Goal: Book appointment/travel/reservation

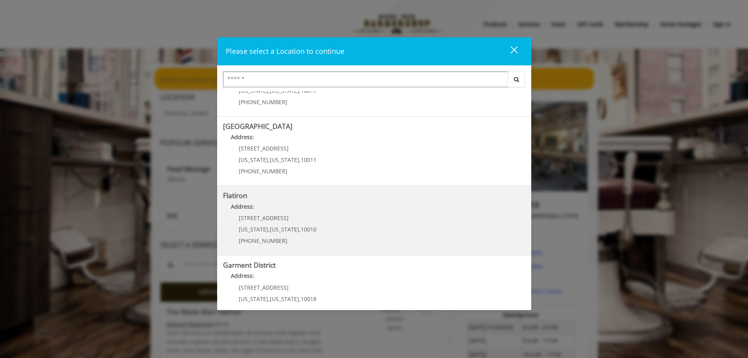
scroll to position [118, 0]
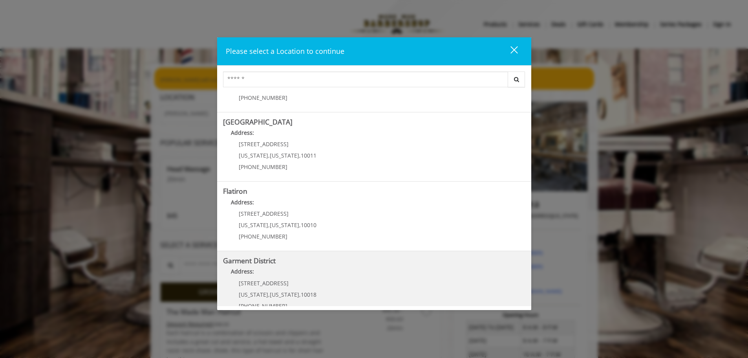
click at [285, 283] on p "[STREET_ADDRESS]" at bounding box center [278, 283] width 78 height 6
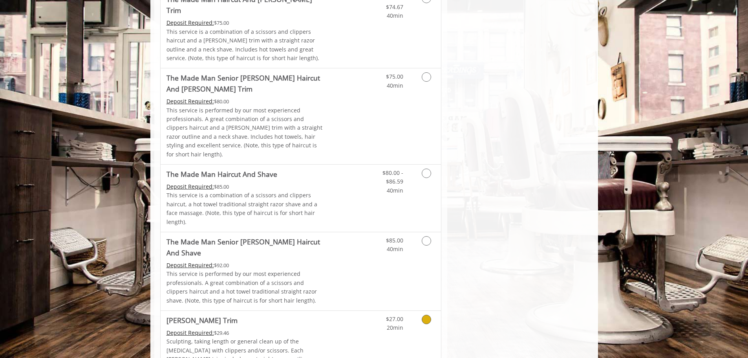
scroll to position [628, 0]
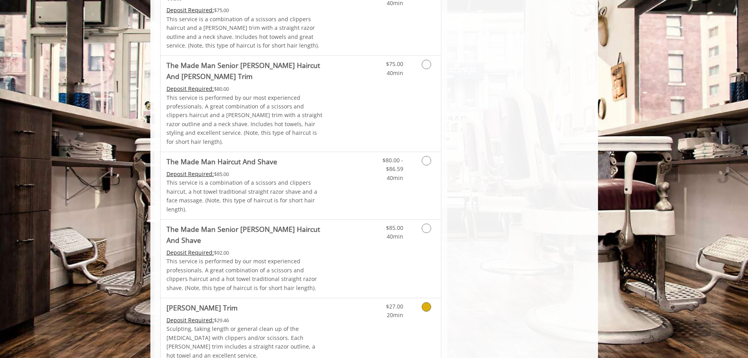
click at [306, 316] on div "Deposit Required: $29.46" at bounding box center [245, 320] width 158 height 9
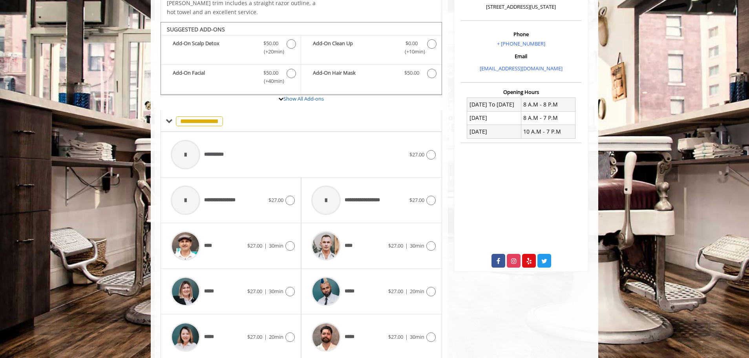
scroll to position [234, 0]
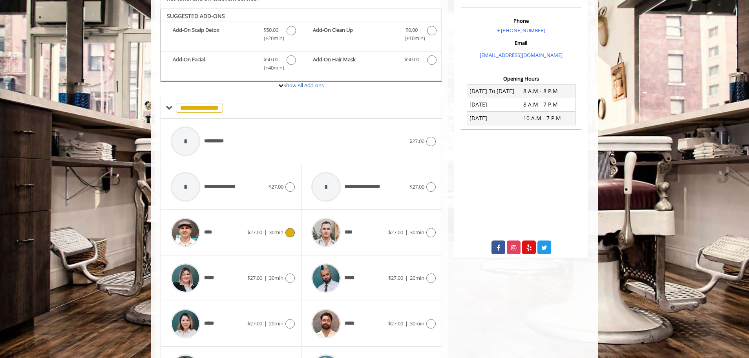
click at [286, 228] on icon at bounding box center [289, 232] width 9 height 9
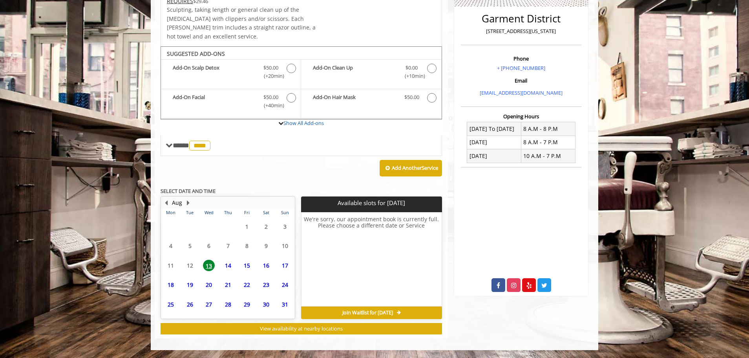
scroll to position [187, 0]
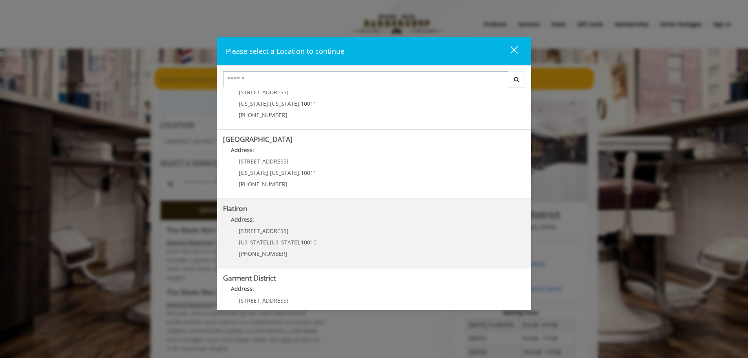
scroll to position [118, 0]
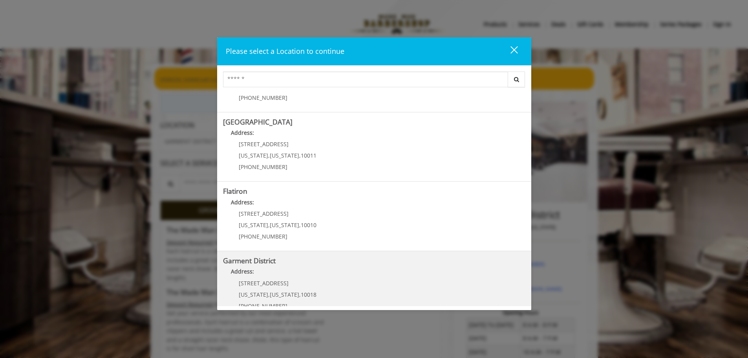
click at [288, 280] on p "[STREET_ADDRESS]" at bounding box center [278, 283] width 78 height 6
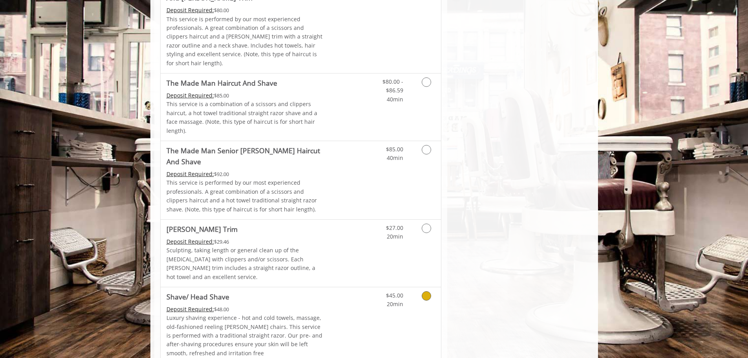
scroll to position [746, 0]
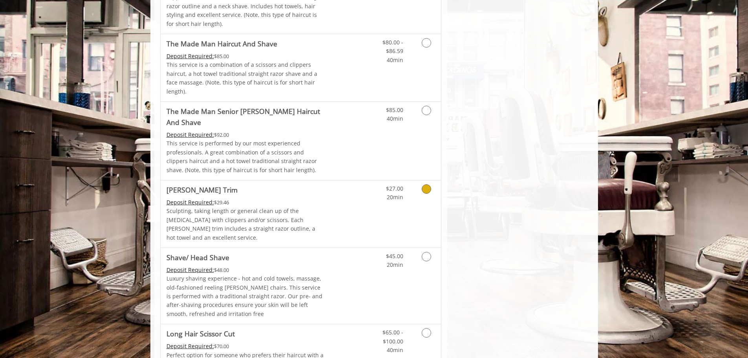
click at [265, 198] on div "Deposit Required: $29.46" at bounding box center [245, 202] width 158 height 9
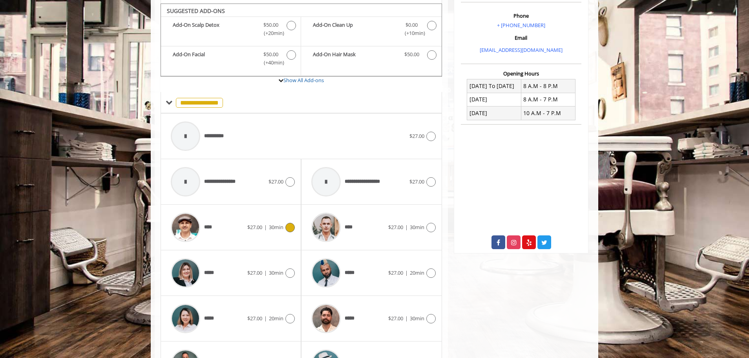
scroll to position [273, 0]
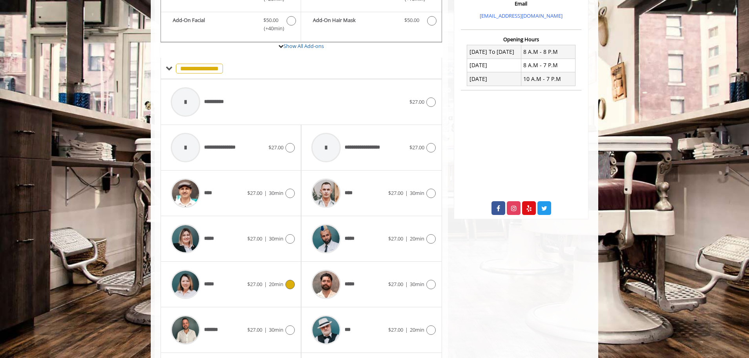
click at [247, 280] on span "$27.00" at bounding box center [254, 283] width 15 height 7
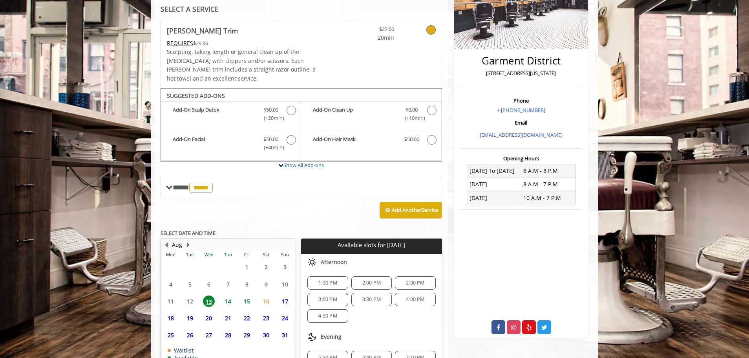
scroll to position [199, 0]
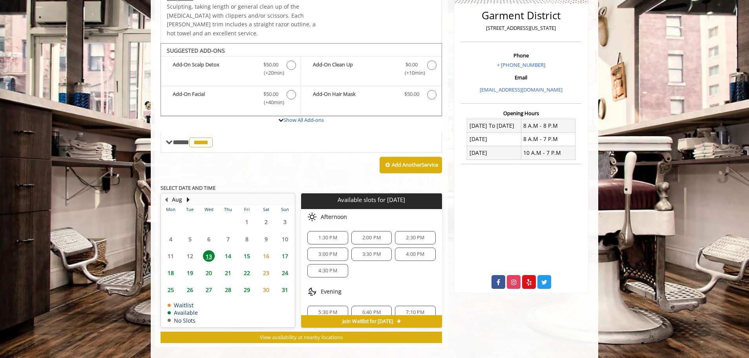
click at [378, 234] on span "2:00 PM" at bounding box center [371, 237] width 18 height 6
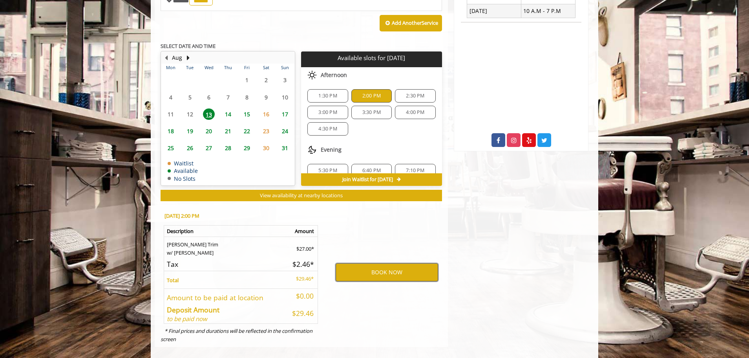
click at [373, 263] on button "BOOK NOW" at bounding box center [387, 272] width 102 height 18
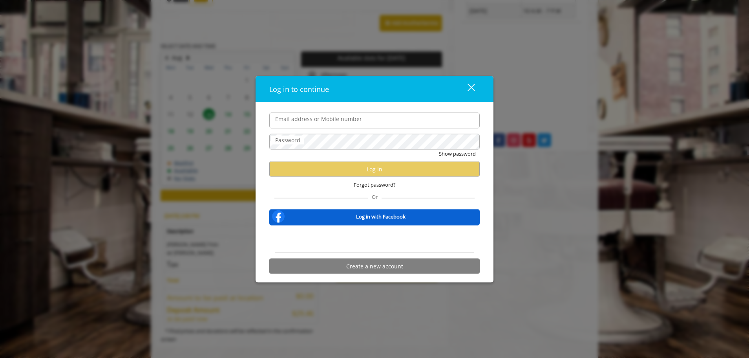
click at [319, 120] on input "Email address or Mobile number" at bounding box center [374, 120] width 210 height 16
type input "**********"
click at [282, 142] on label "Password" at bounding box center [287, 139] width 33 height 9
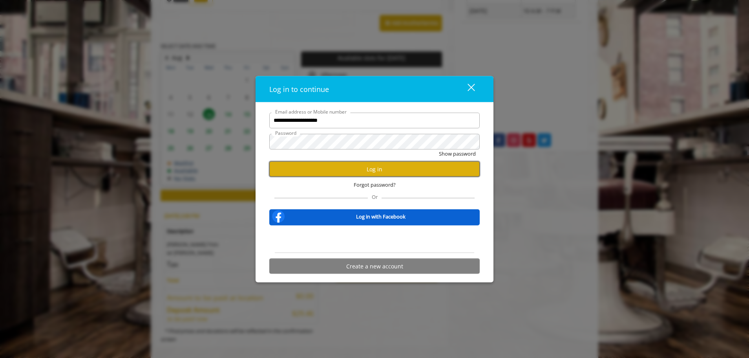
click at [367, 169] on button "Log in" at bounding box center [374, 168] width 210 height 15
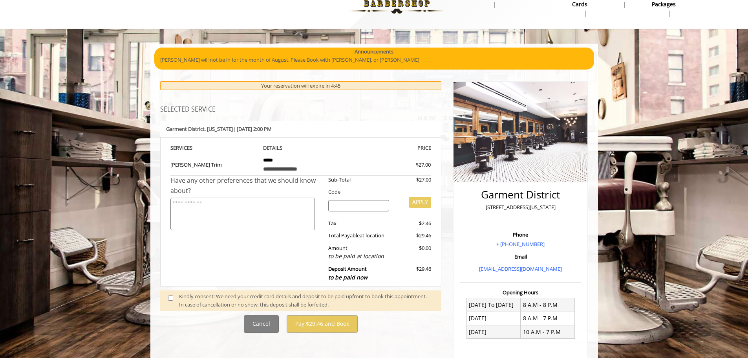
scroll to position [39, 0]
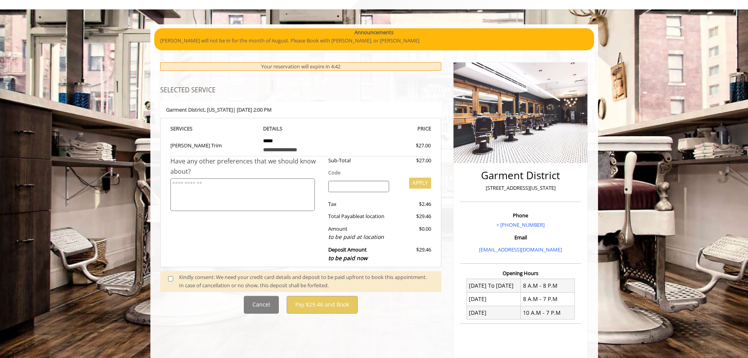
click at [166, 279] on span at bounding box center [173, 281] width 23 height 16
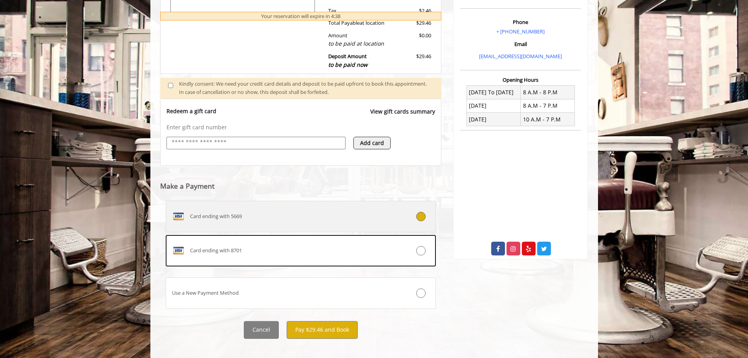
scroll to position [241, 0]
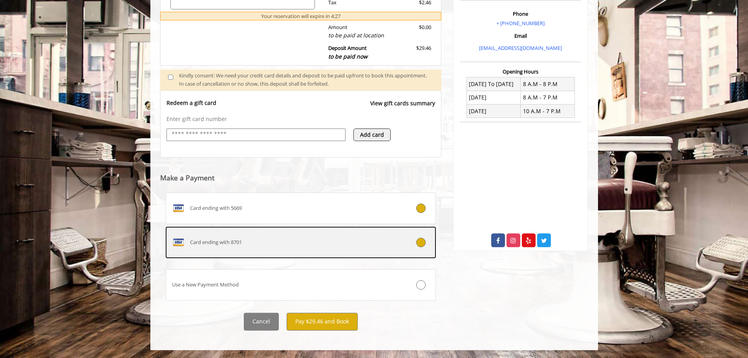
click at [311, 249] on label "Card ending with 8701" at bounding box center [301, 242] width 270 height 31
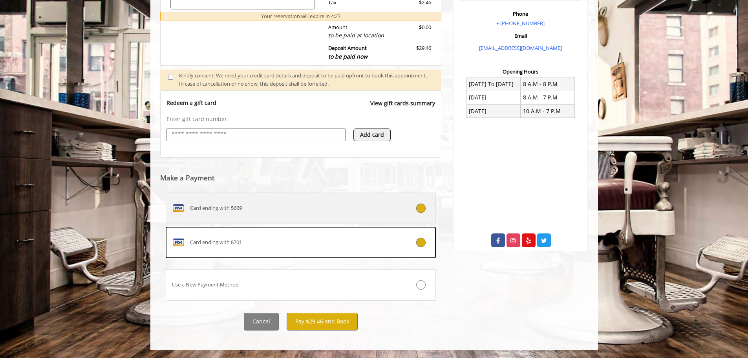
scroll to position [189, 0]
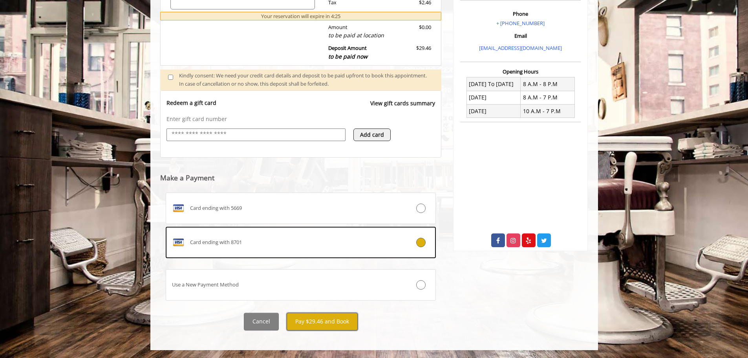
click at [323, 323] on button "Pay $29.46 and Book" at bounding box center [322, 321] width 71 height 18
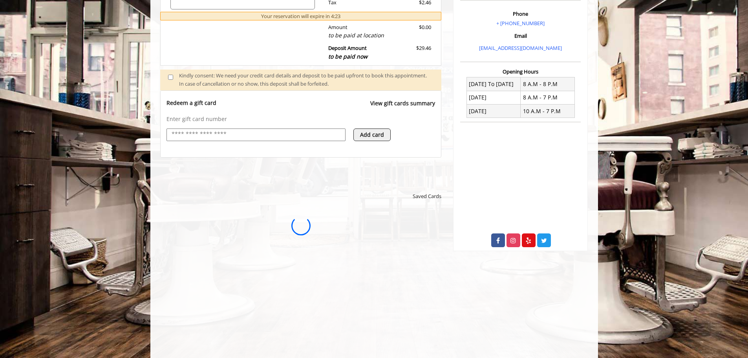
scroll to position [0, 0]
